Goal: Find specific page/section

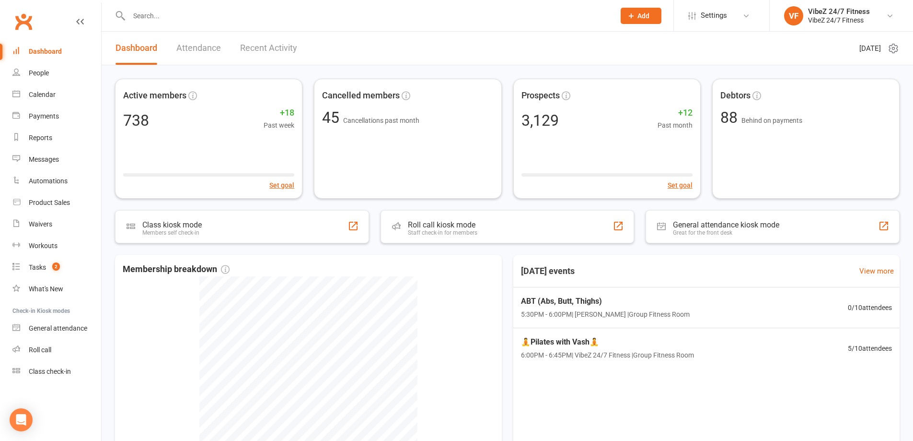
click at [199, 10] on input "text" at bounding box center [367, 15] width 482 height 13
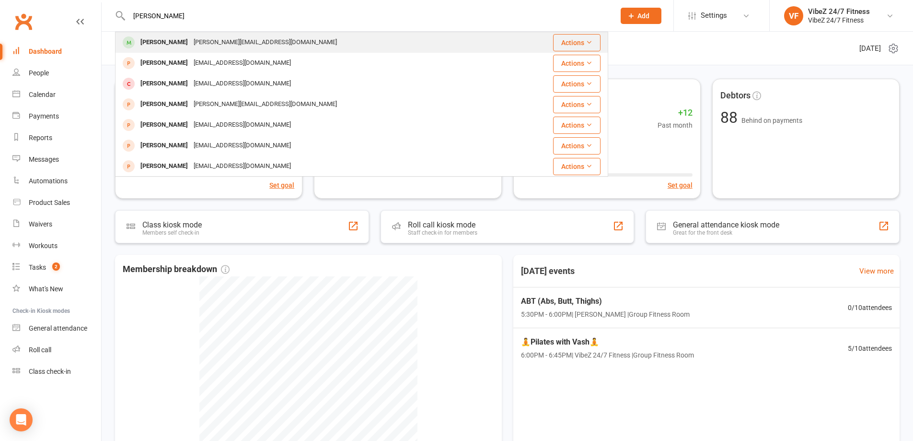
type input "[PERSON_NAME]"
click at [195, 45] on div "[PERSON_NAME][EMAIL_ADDRESS][DOMAIN_NAME]" at bounding box center [265, 42] width 149 height 14
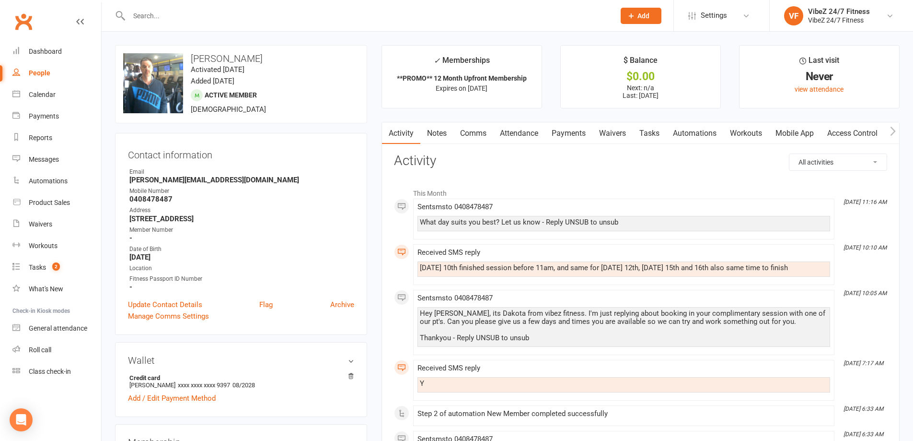
click at [247, 15] on input "text" at bounding box center [367, 15] width 482 height 13
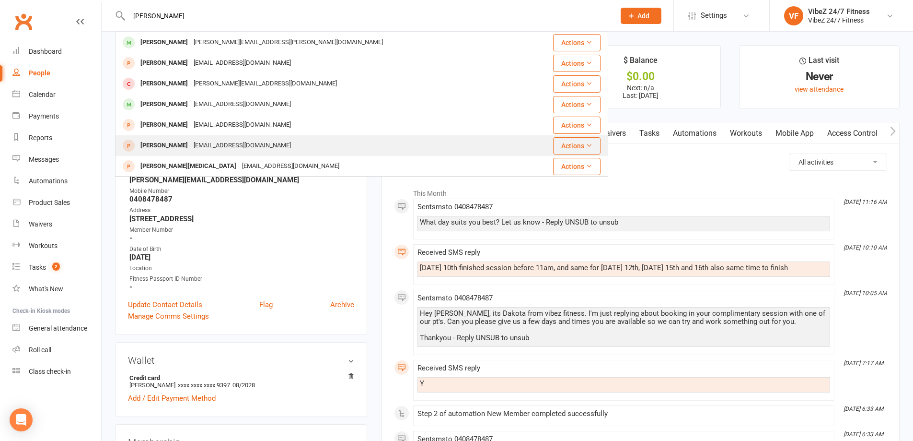
type input "[PERSON_NAME]"
click at [155, 150] on div "[PERSON_NAME]" at bounding box center [164, 146] width 53 height 14
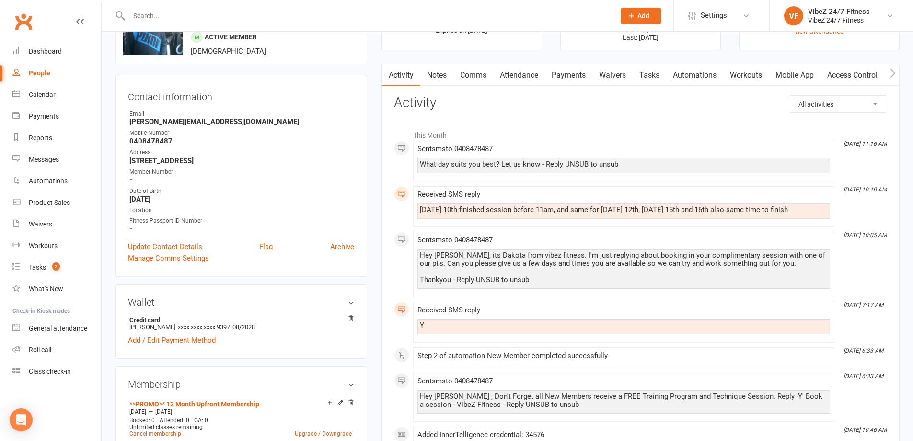
scroll to position [192, 0]
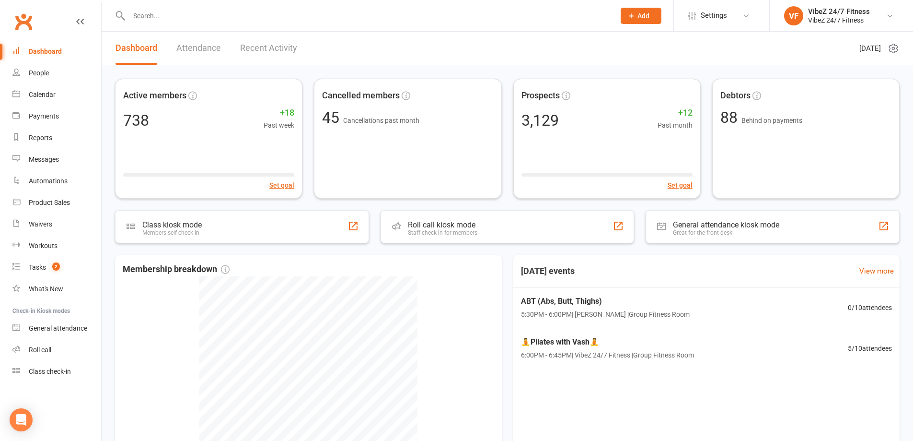
click at [702, 418] on div "[DATE] events View more ABT (Abs, Butt, Thighs) 5:30PM - 6:00PM | [PERSON_NAME]…" at bounding box center [706, 393] width 387 height 276
